Goal: Task Accomplishment & Management: Use online tool/utility

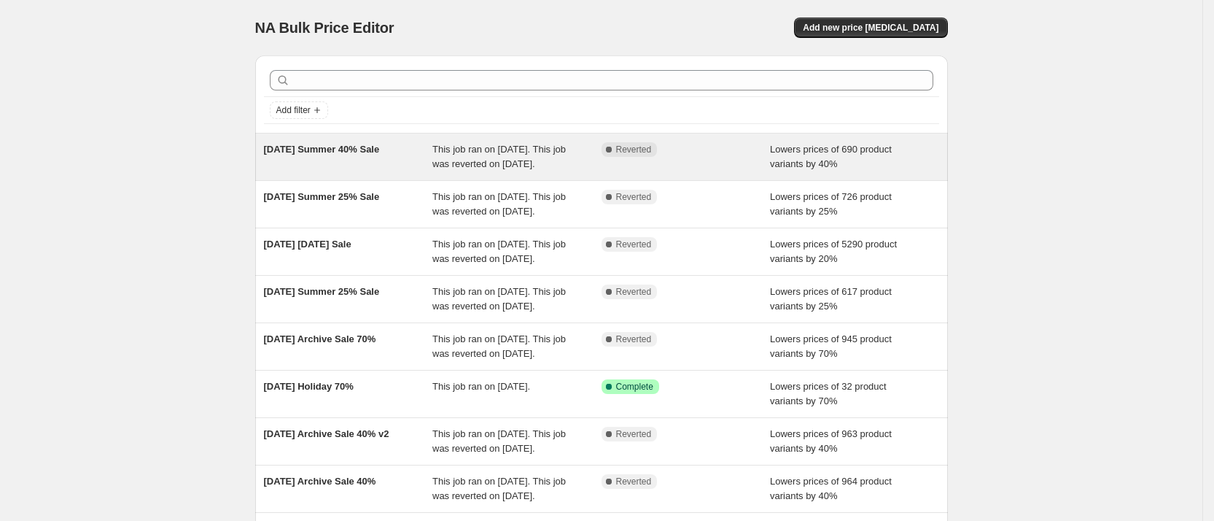
click at [317, 147] on span "[DATE] Summer 40% Sale" at bounding box center [322, 149] width 116 height 11
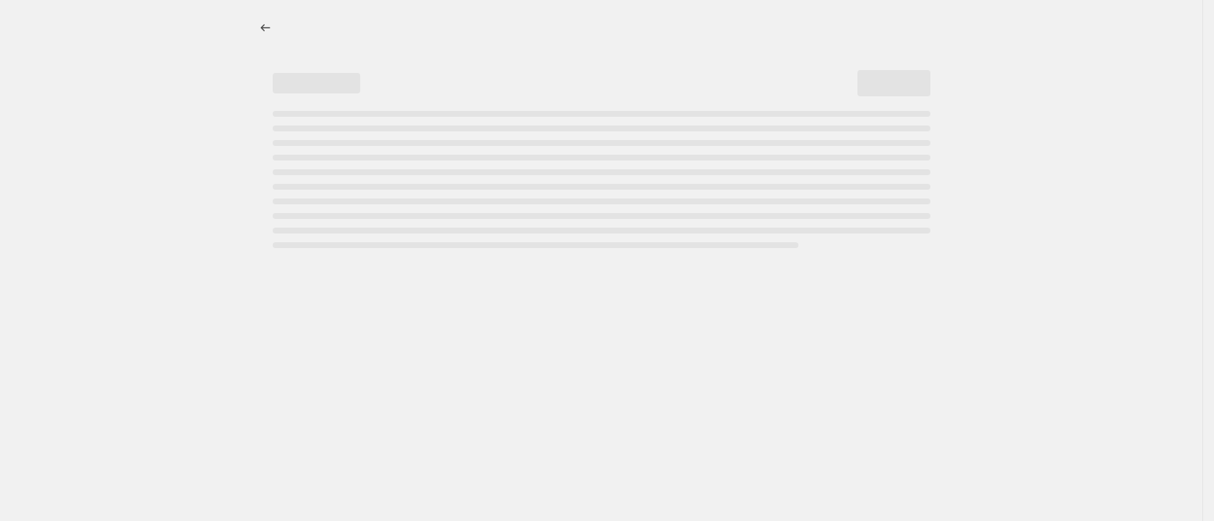
select select "percentage"
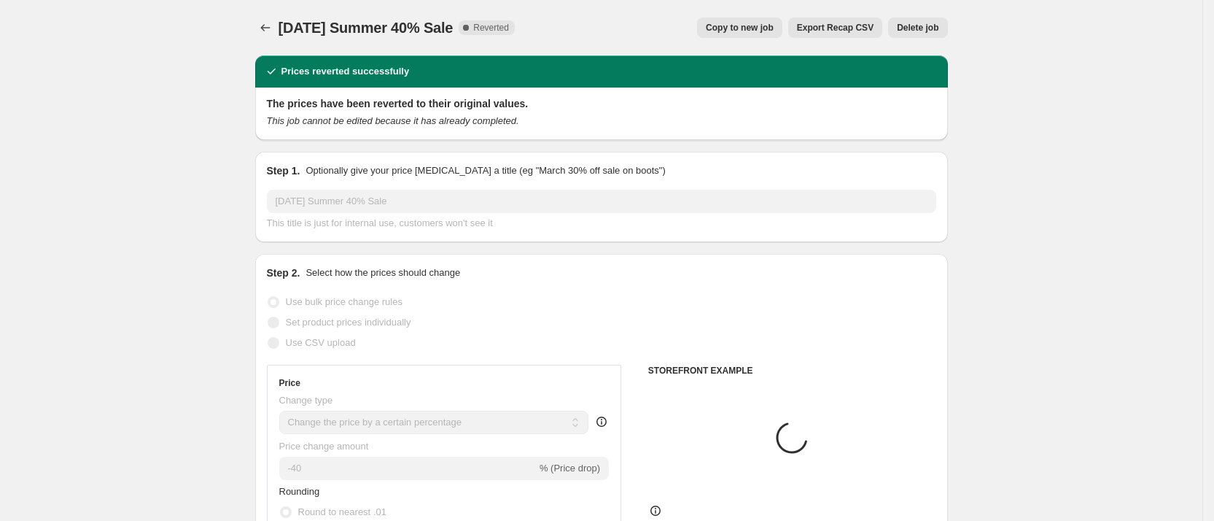
select select "collection"
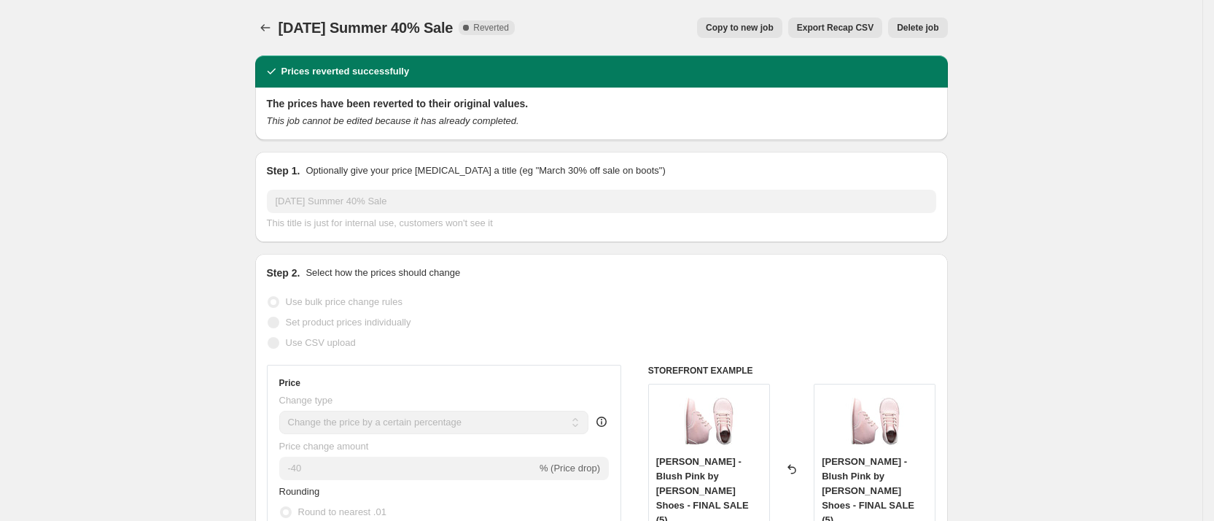
click at [767, 20] on button "Copy to new job" at bounding box center [739, 28] width 85 height 20
select select "percentage"
select select "collection"
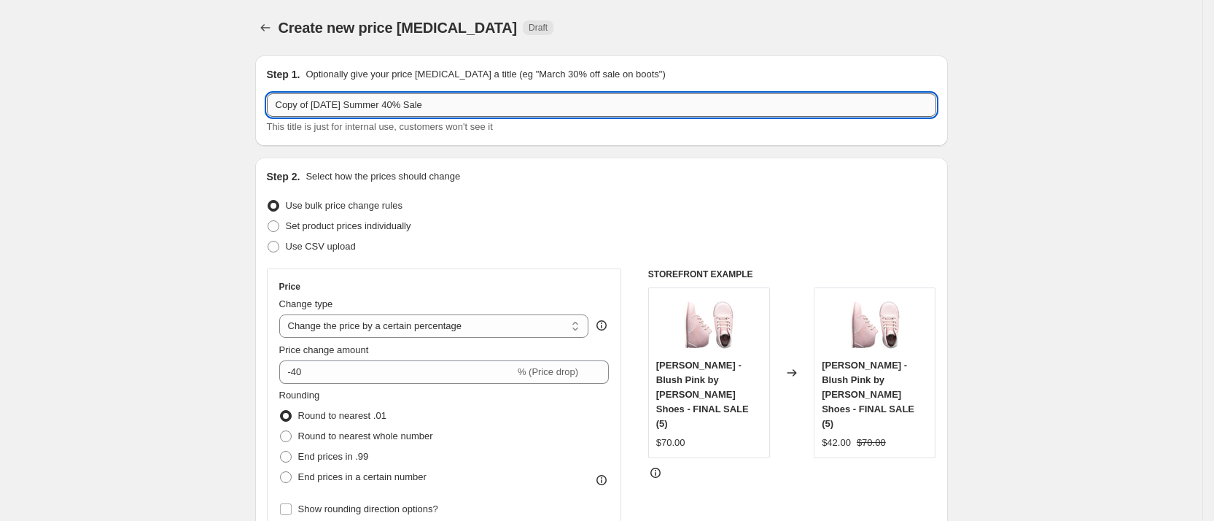
click at [330, 102] on input "Copy of [DATE] Summer 40% Sale" at bounding box center [601, 104] width 669 height 23
drag, startPoint x: 316, startPoint y: 106, endPoint x: 185, endPoint y: 80, distance: 133.9
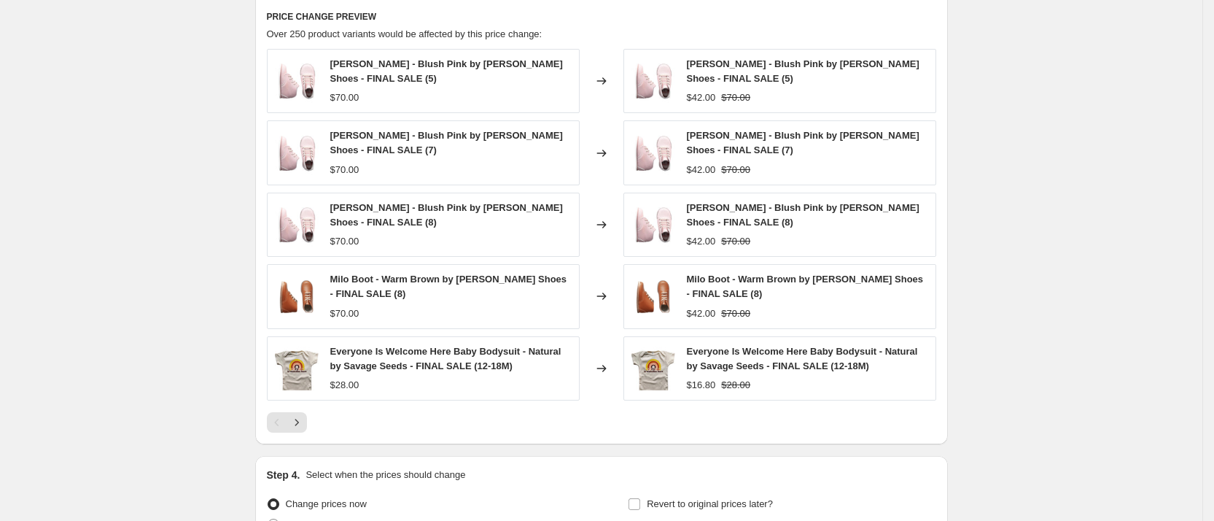
scroll to position [1125, 0]
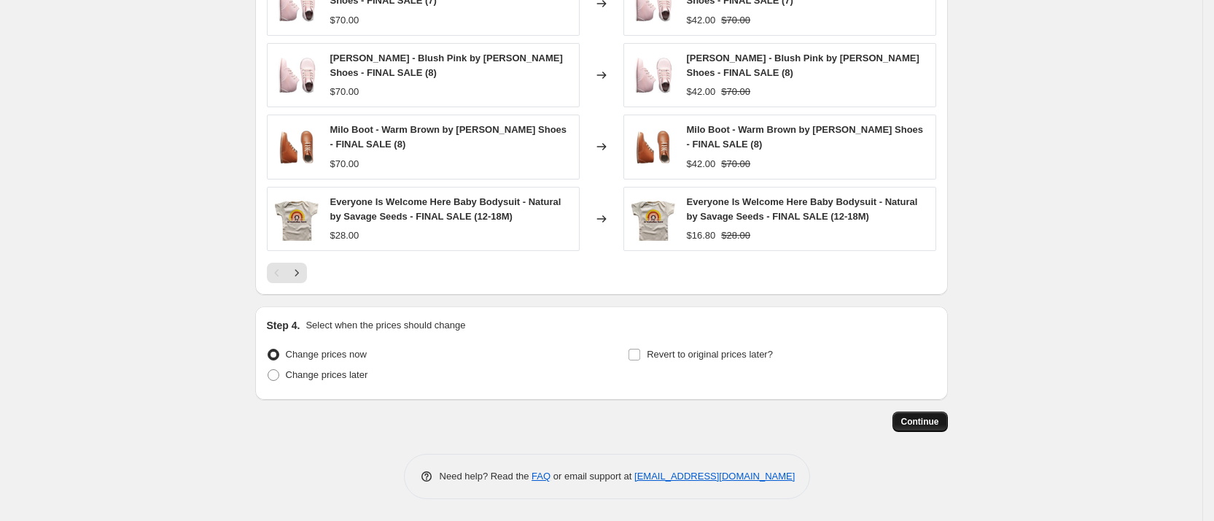
type input "[DATE] Summer 40% Sale"
click at [930, 421] on span "Continue" at bounding box center [920, 422] width 38 height 12
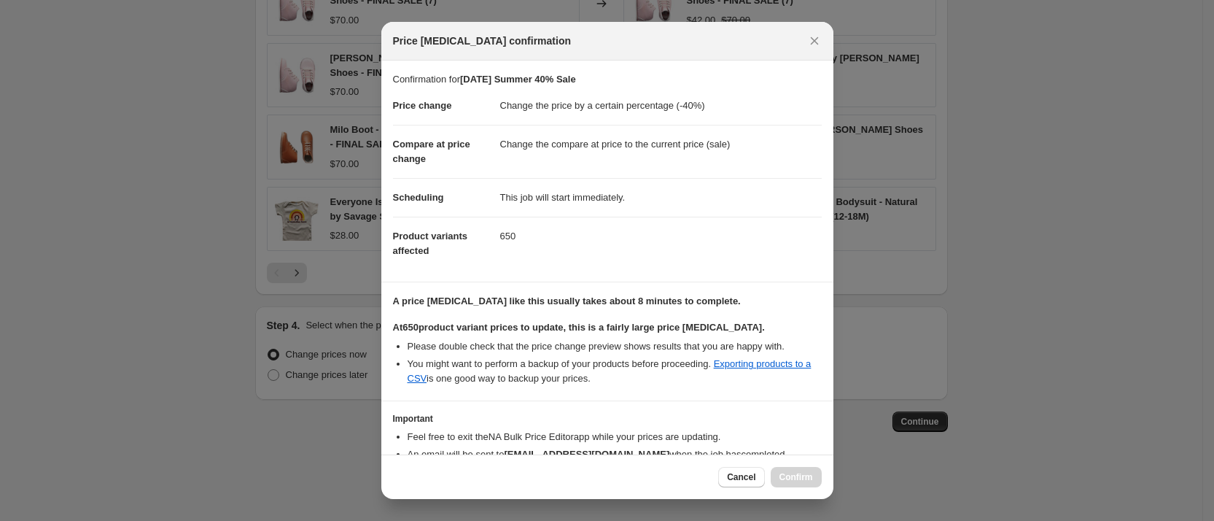
scroll to position [84, 0]
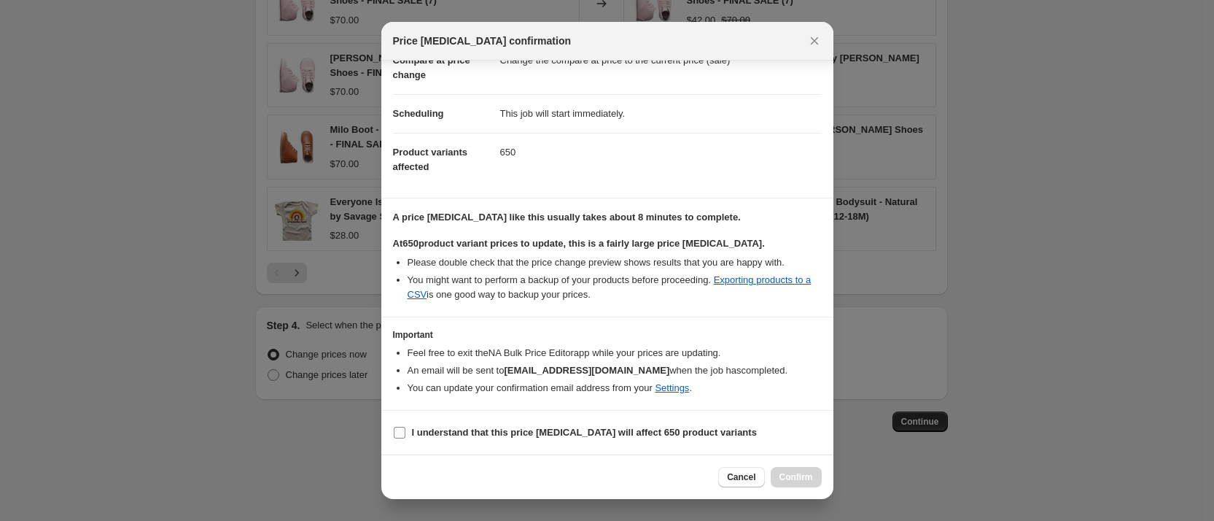
click at [402, 432] on input "I understand that this price [MEDICAL_DATA] will affect 650 product variants" at bounding box center [400, 433] width 12 height 12
checkbox input "true"
click at [807, 489] on div "Cancel Confirm" at bounding box center [607, 476] width 452 height 44
click at [802, 482] on span "Confirm" at bounding box center [797, 477] width 34 height 12
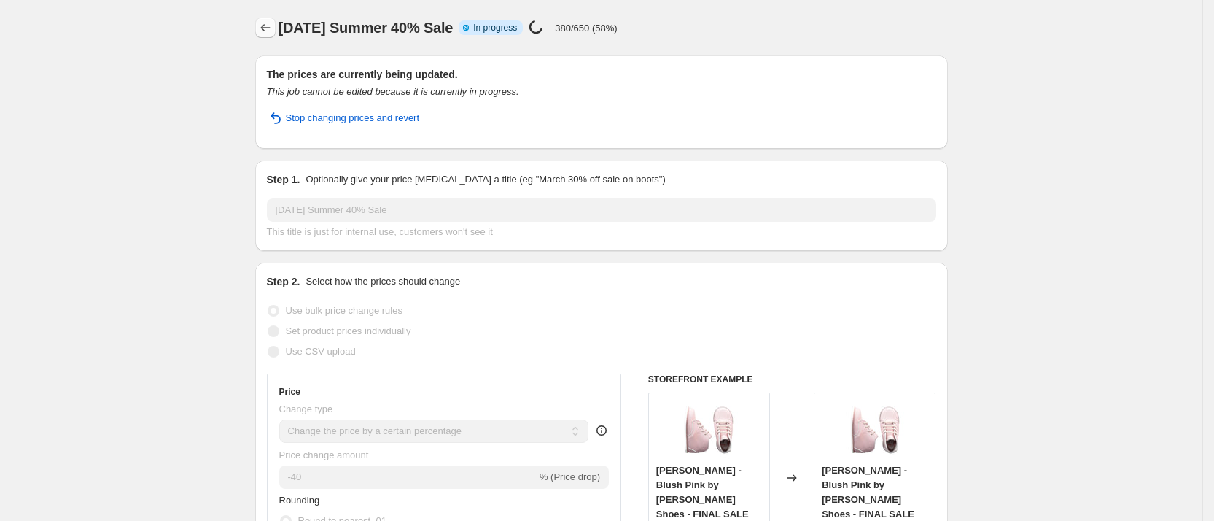
click at [262, 24] on button "Price change jobs" at bounding box center [265, 28] width 20 height 20
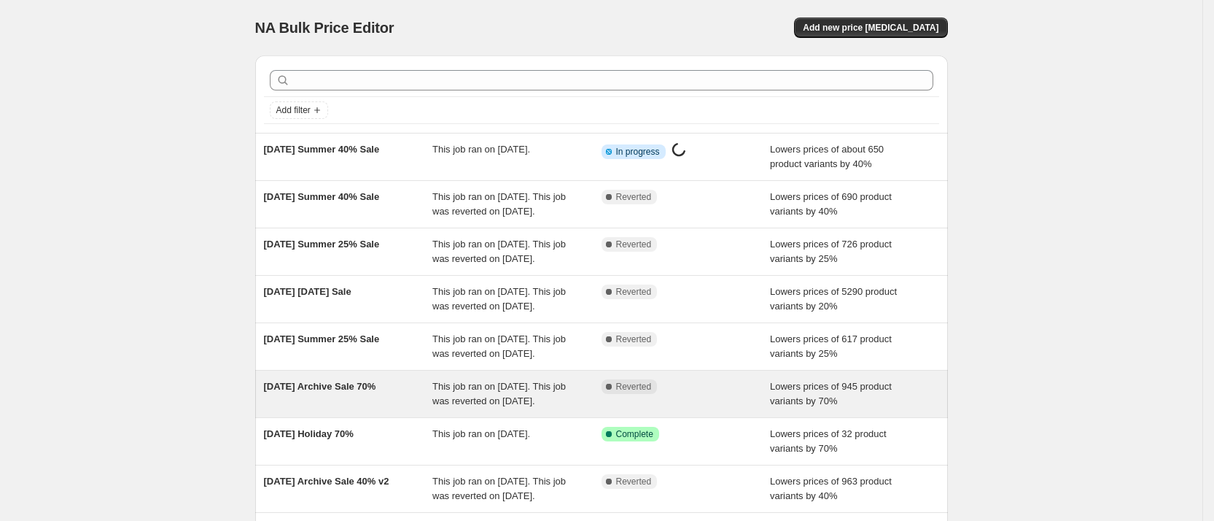
click at [521, 417] on div "[DATE] Archive Sale 70% This job ran on [DATE]. This job was reverted on [DATE]…" at bounding box center [601, 393] width 693 height 47
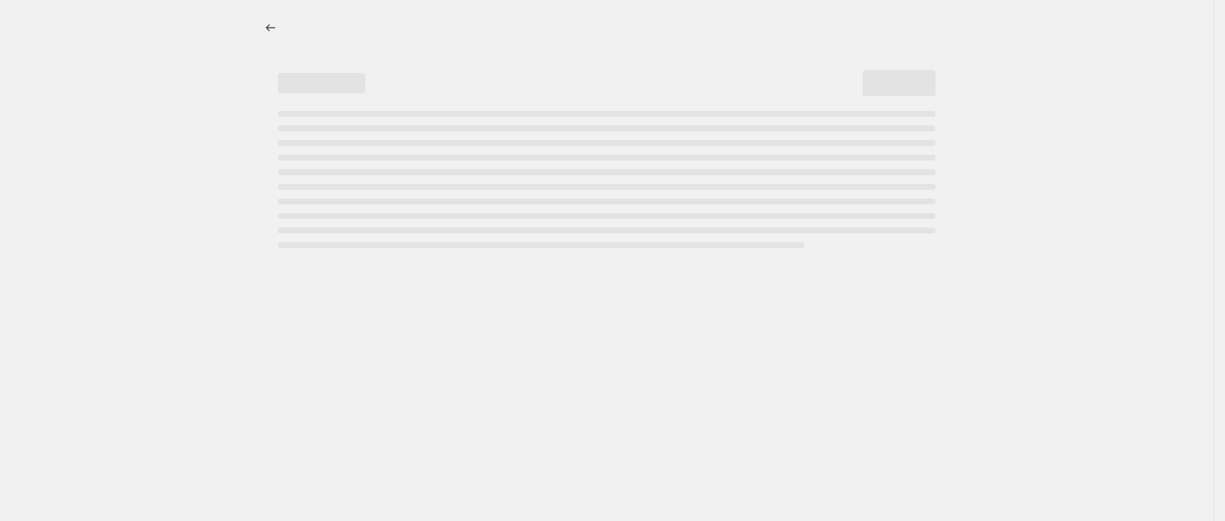
select select "percentage"
select select "collection"
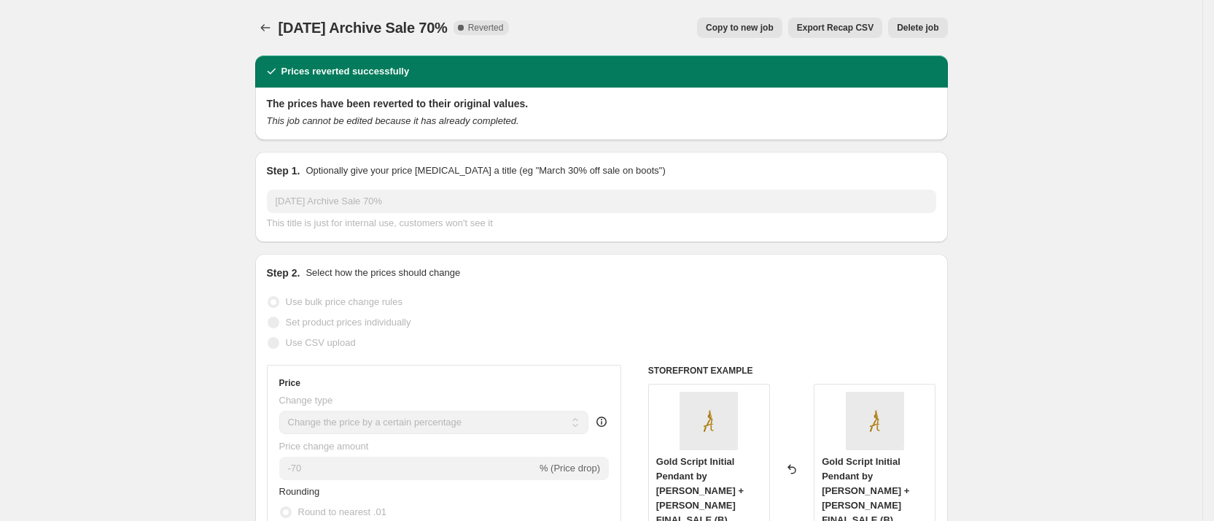
click at [735, 27] on span "Copy to new job" at bounding box center [740, 28] width 68 height 12
select select "percentage"
select select "collection"
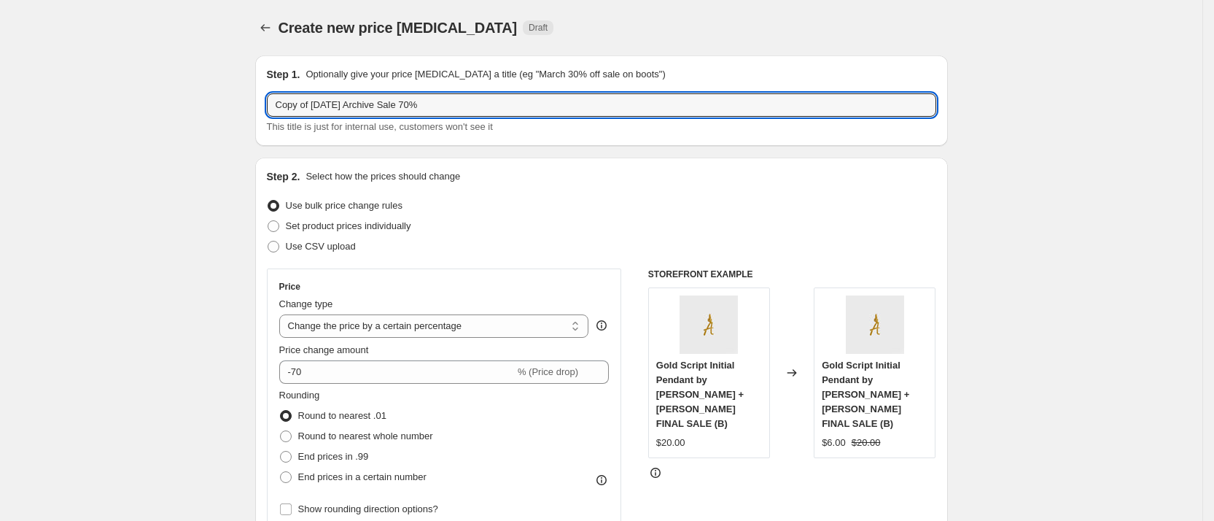
drag, startPoint x: 333, startPoint y: 101, endPoint x: 179, endPoint y: 59, distance: 158.9
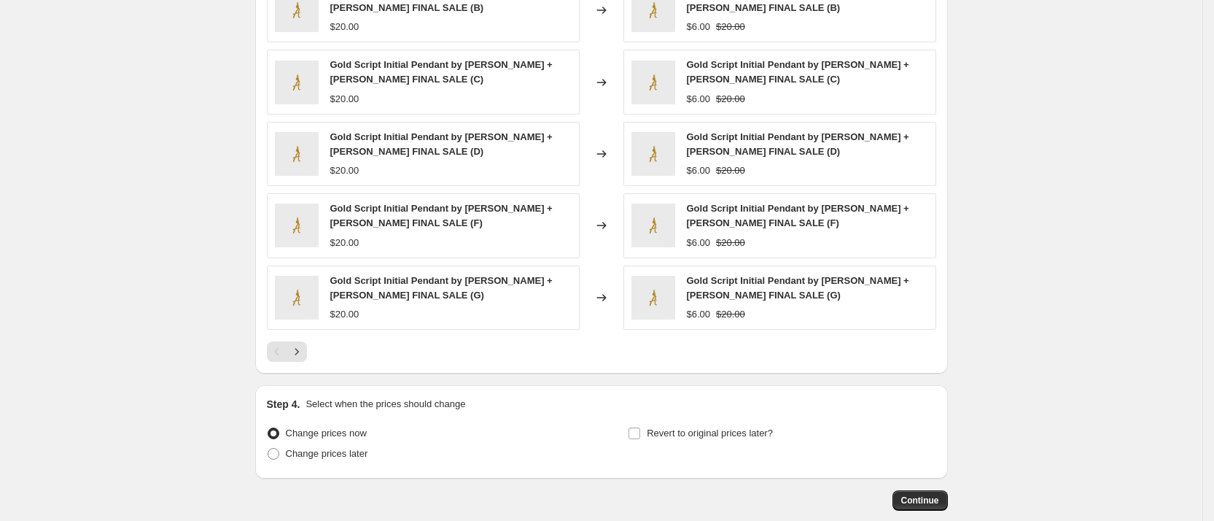
scroll to position [1125, 0]
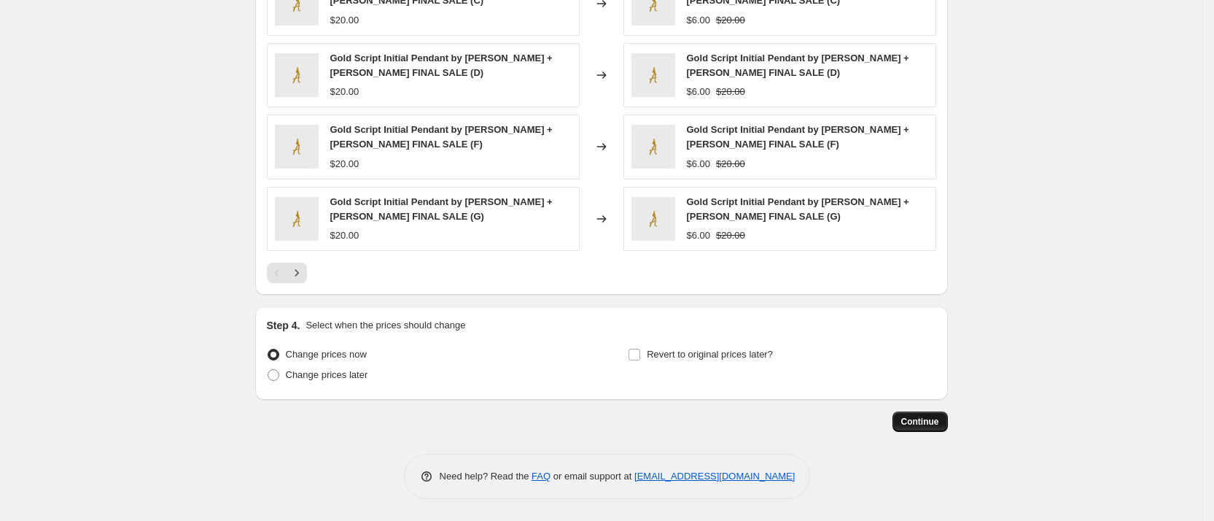
type input "[DATE] Archive Sale 70%"
click at [930, 418] on span "Continue" at bounding box center [920, 422] width 38 height 12
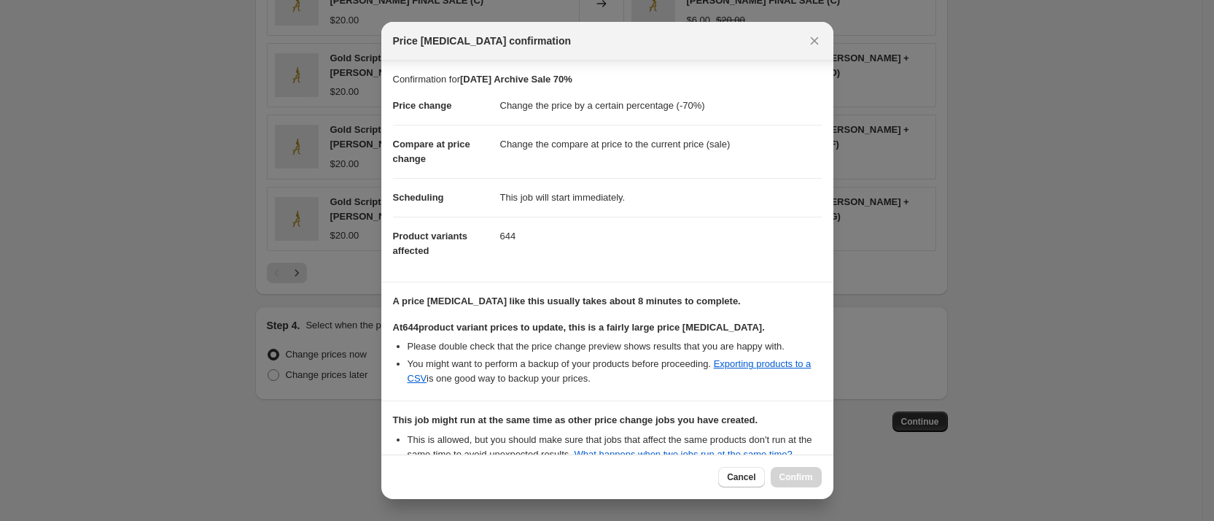
scroll to position [174, 0]
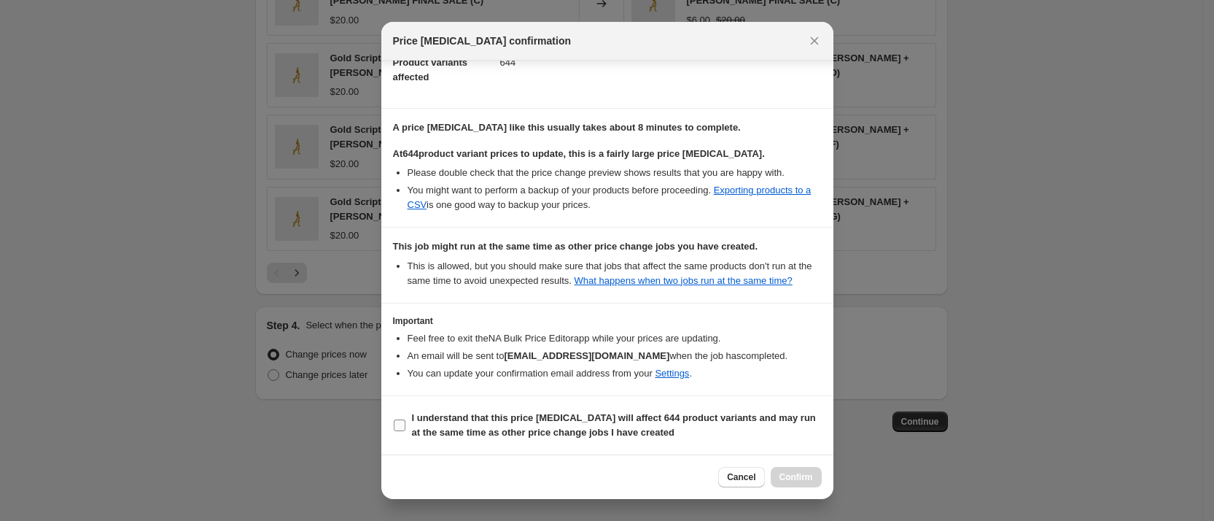
click at [403, 416] on label "I understand that this price [MEDICAL_DATA] will affect 644 product variants an…" at bounding box center [607, 425] width 429 height 35
click at [403, 419] on input "I understand that this price [MEDICAL_DATA] will affect 644 product variants an…" at bounding box center [400, 425] width 12 height 12
checkbox input "true"
click at [790, 467] on button "Confirm" at bounding box center [796, 477] width 51 height 20
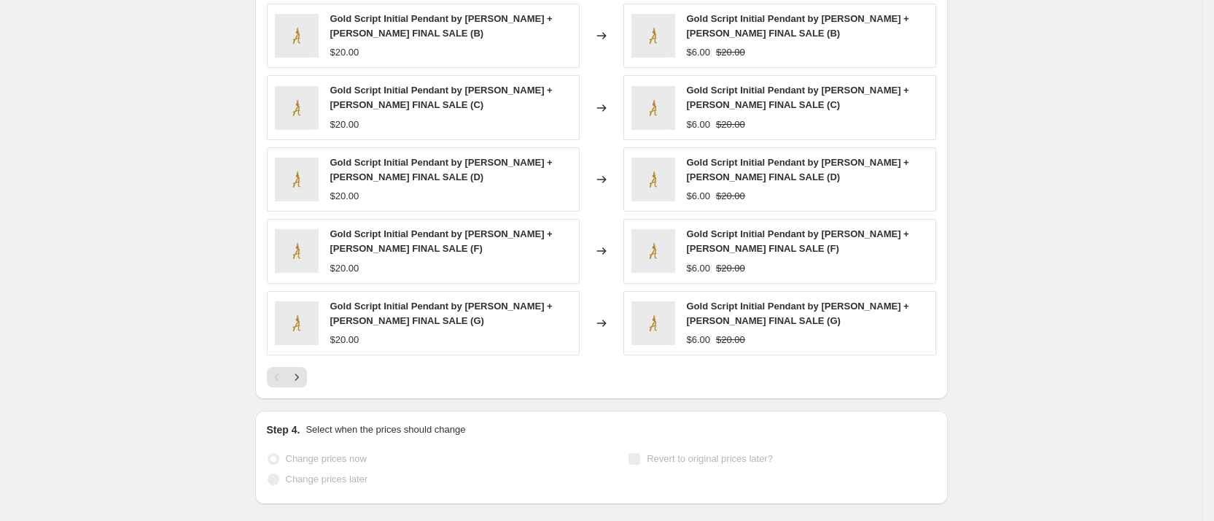
select select "percentage"
select select "collection"
